Goal: Information Seeking & Learning: Find specific fact

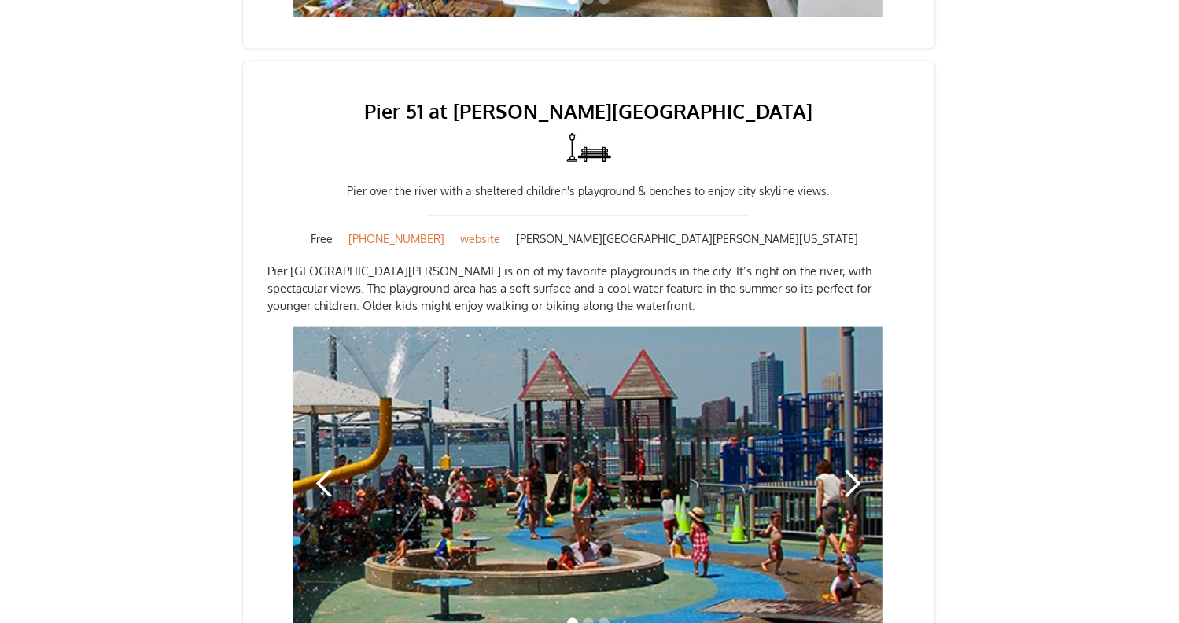
scroll to position [2756, 0]
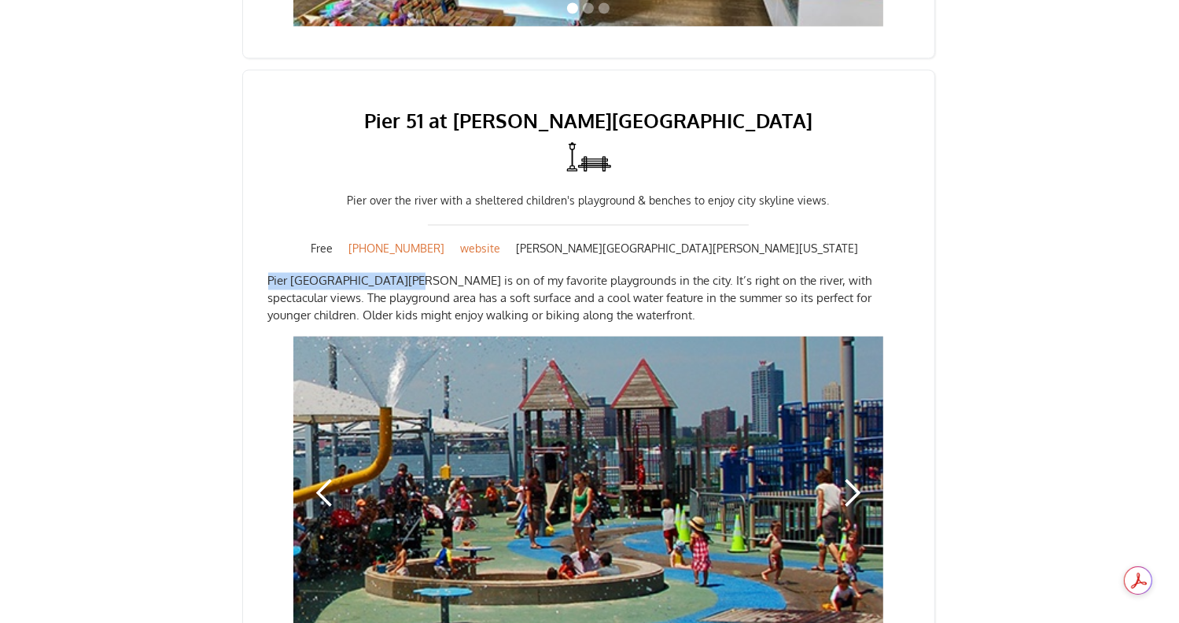
drag, startPoint x: 268, startPoint y: 248, endPoint x: 401, endPoint y: 241, distance: 133.0
click at [401, 273] on p "Pier [GEOGRAPHIC_DATA][PERSON_NAME] is on of my favorite playgrounds in the cit…" at bounding box center [588, 299] width 641 height 52
copy p "Pier [GEOGRAPHIC_DATA][PERSON_NAME]"
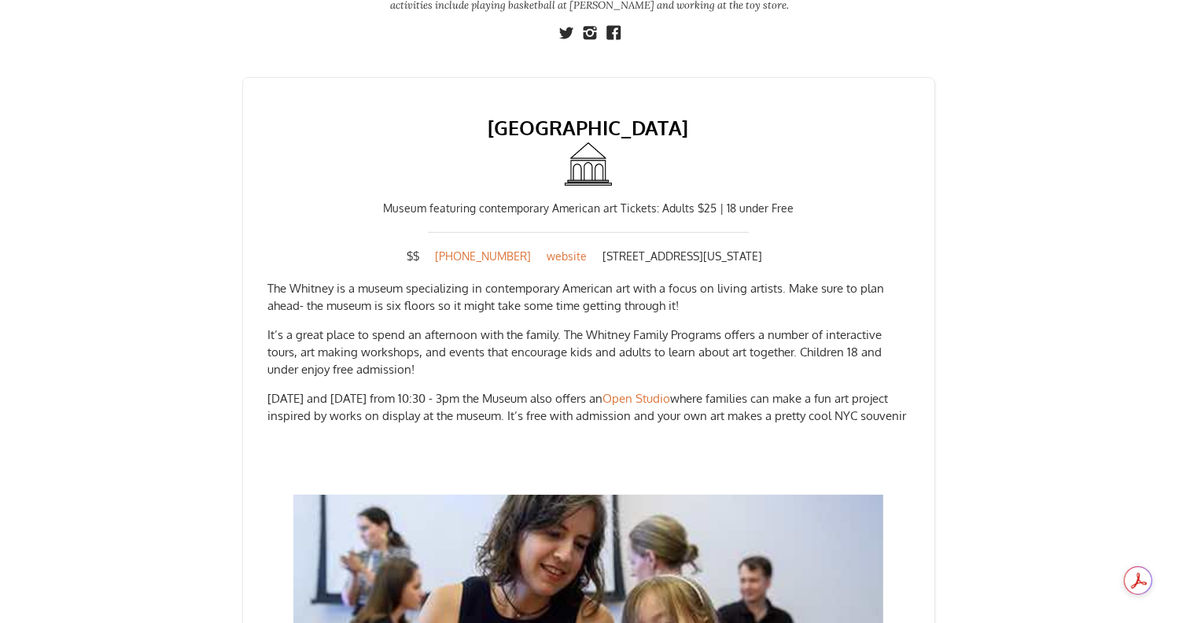
scroll to position [667, 0]
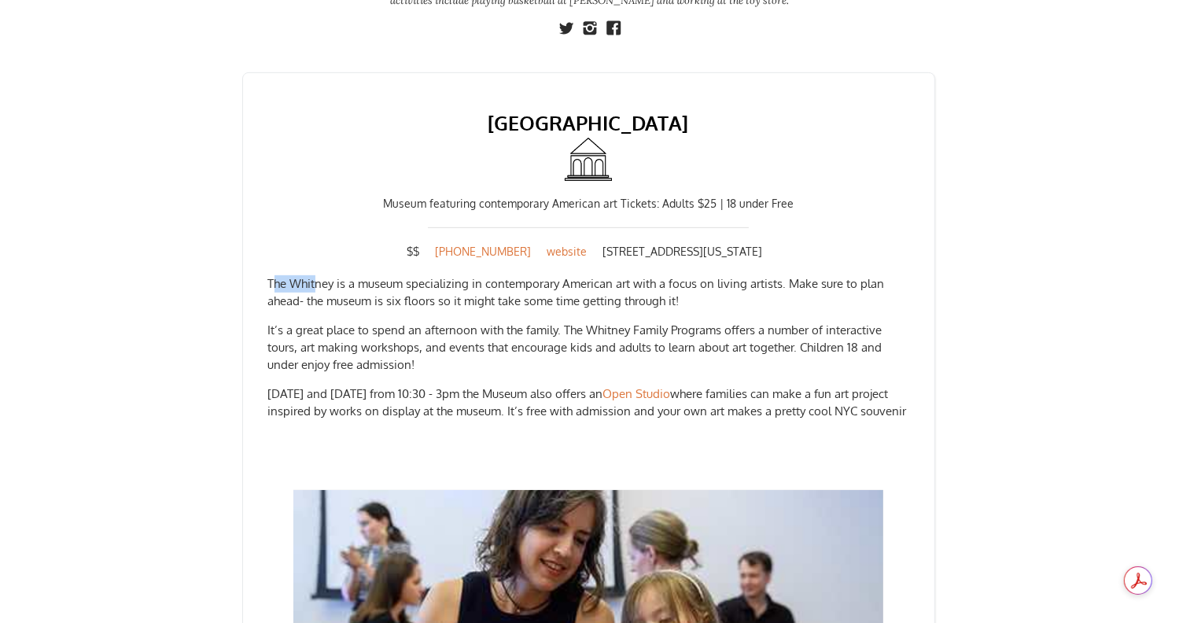
drag, startPoint x: 270, startPoint y: 263, endPoint x: 313, endPoint y: 263, distance: 42.5
click at [313, 275] on p "The Whitney is a museum specializing in contemporary American art with a focus …" at bounding box center [588, 292] width 641 height 35
drag, startPoint x: 267, startPoint y: 265, endPoint x: 336, endPoint y: 265, distance: 68.4
click at [336, 275] on p "The Whitney is a museum specializing in contemporary American art with a focus …" at bounding box center [588, 292] width 641 height 35
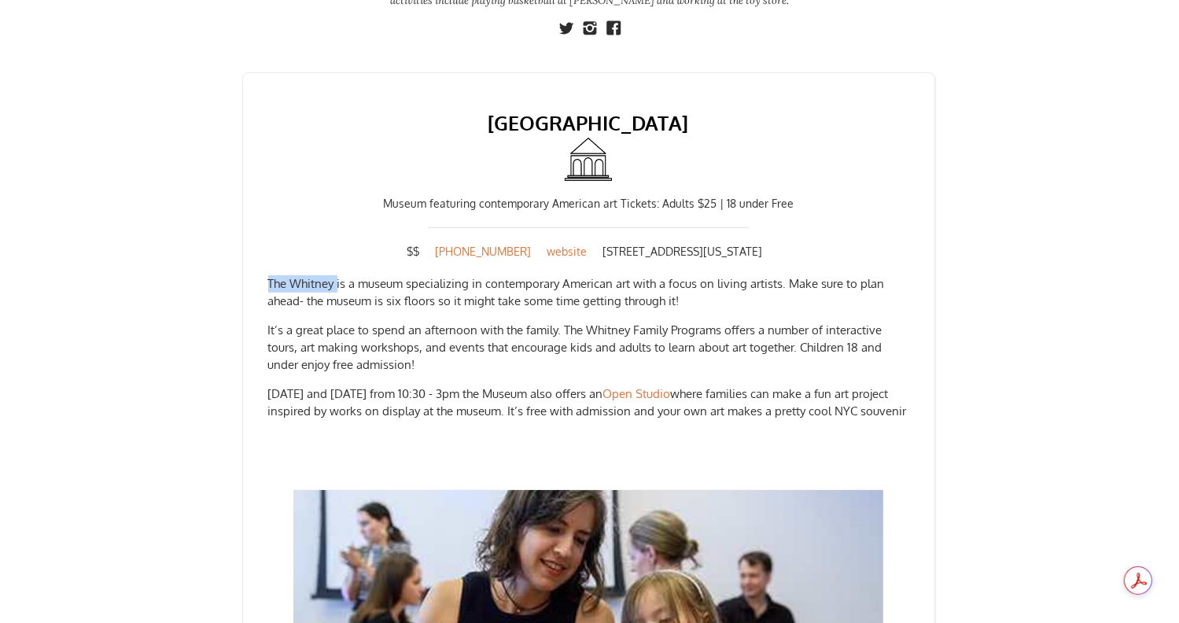
copy p "The Whitney"
drag, startPoint x: 579, startPoint y: 234, endPoint x: 775, endPoint y: 226, distance: 196.7
click at [775, 244] on div "$$ [PHONE_NUMBER] website [STREET_ADDRESS][US_STATE]" at bounding box center [588, 252] width 641 height 16
copy div "[STREET_ADDRESS][US_STATE]"
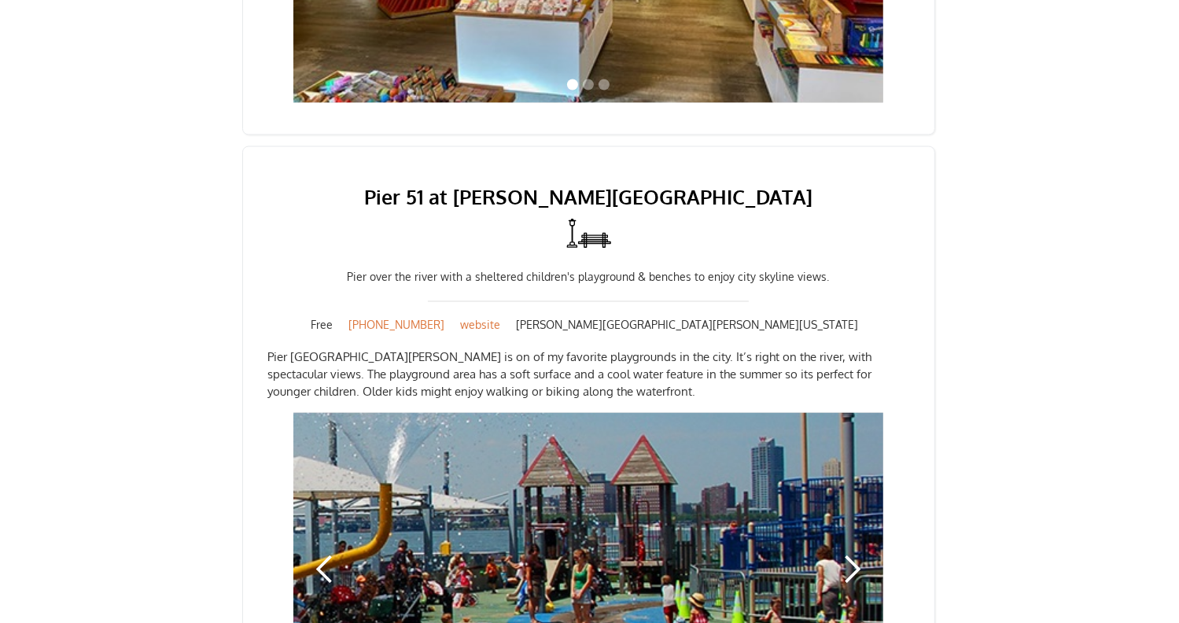
scroll to position [2699, 0]
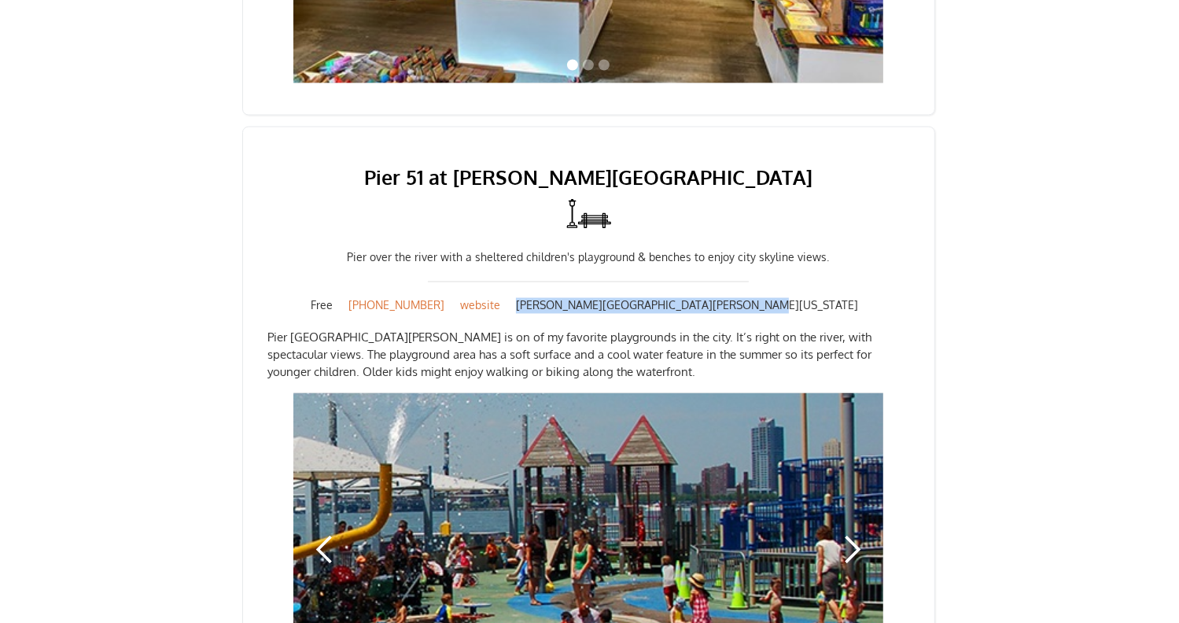
drag, startPoint x: 566, startPoint y: 271, endPoint x: 789, endPoint y: 270, distance: 223.3
click at [789, 299] on div "[PERSON_NAME][GEOGRAPHIC_DATA][PERSON_NAME][US_STATE]" at bounding box center [687, 305] width 358 height 13
copy div "[PERSON_NAME][GEOGRAPHIC_DATA][PERSON_NAME][US_STATE]"
